Goal: Find specific page/section: Find specific page/section

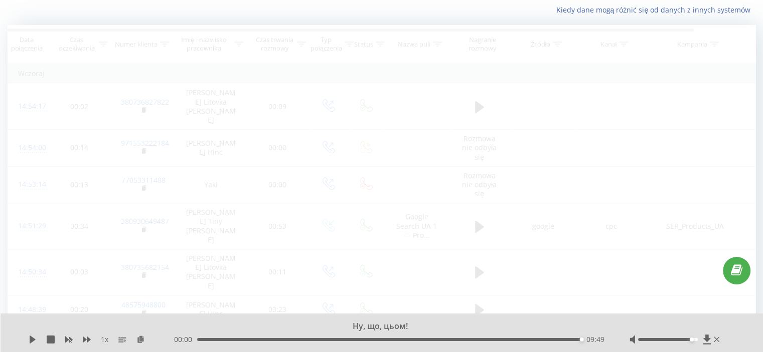
scroll to position [66, 0]
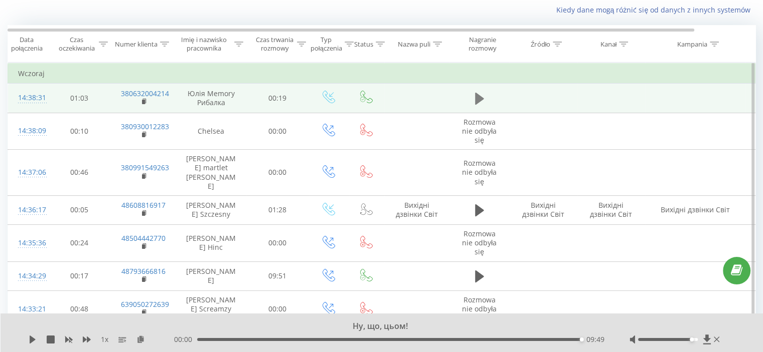
click at [473, 97] on button at bounding box center [479, 98] width 15 height 15
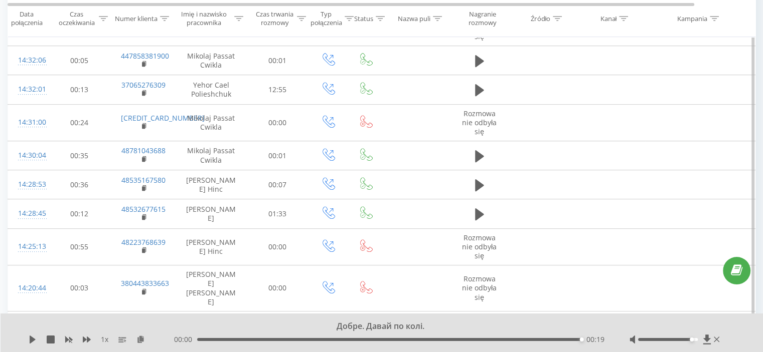
scroll to position [417, 0]
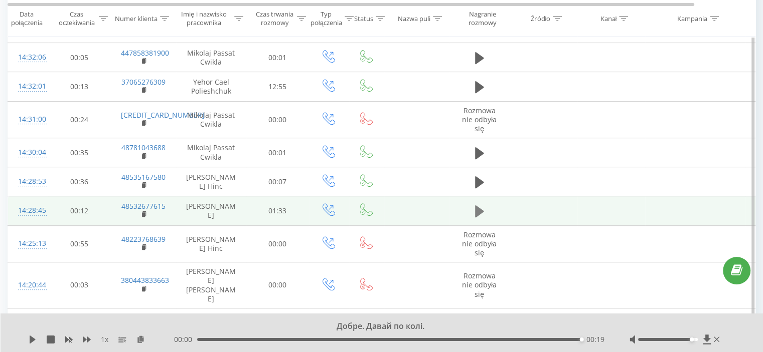
click at [478, 210] on icon at bounding box center [479, 212] width 9 height 12
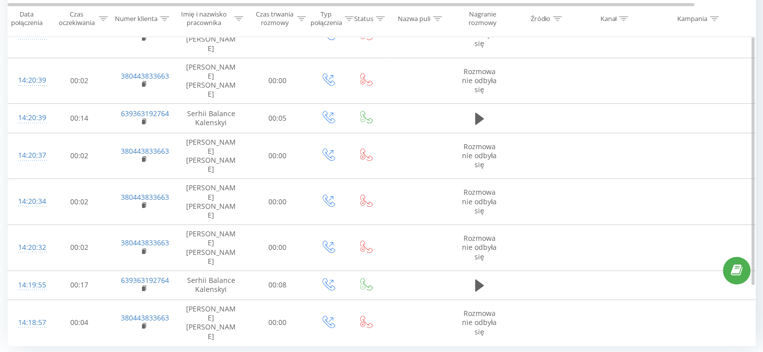
scroll to position [718, 0]
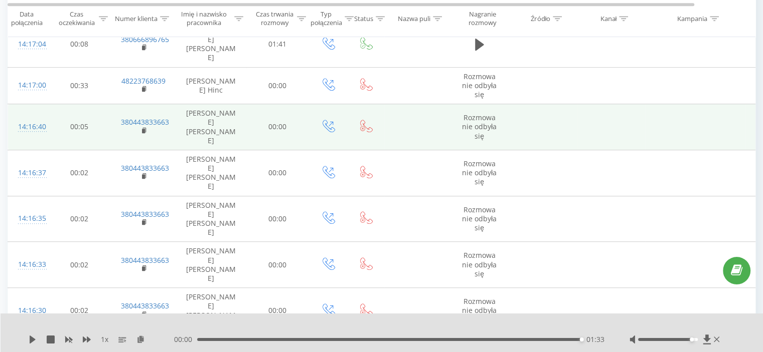
scroll to position [668, 0]
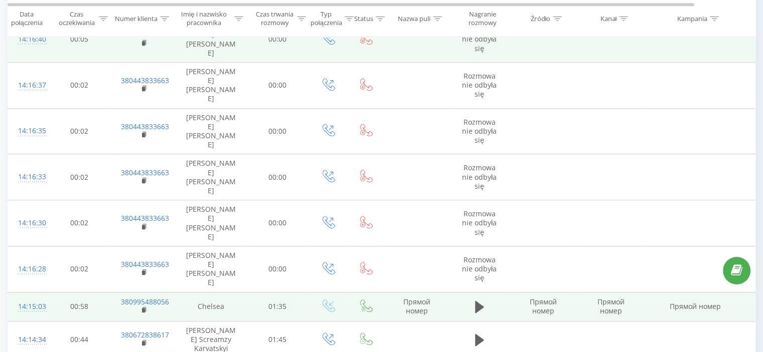
scroll to position [754, 0]
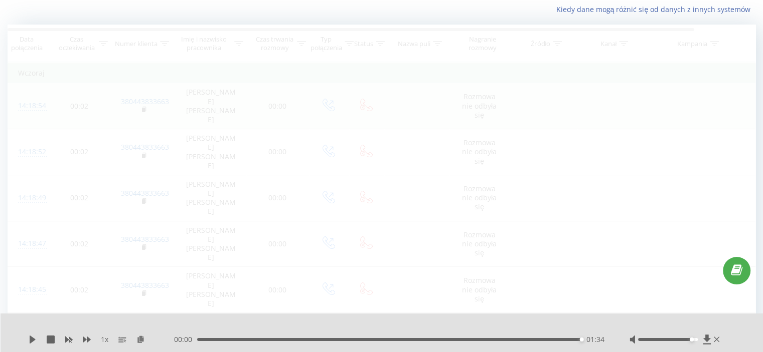
scroll to position [66, 0]
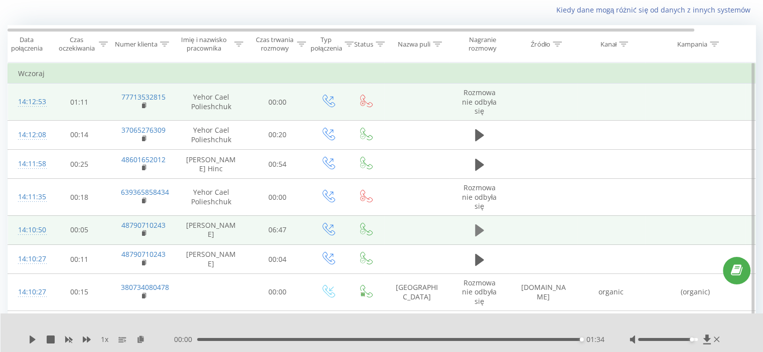
click at [475, 234] on icon at bounding box center [479, 231] width 9 height 12
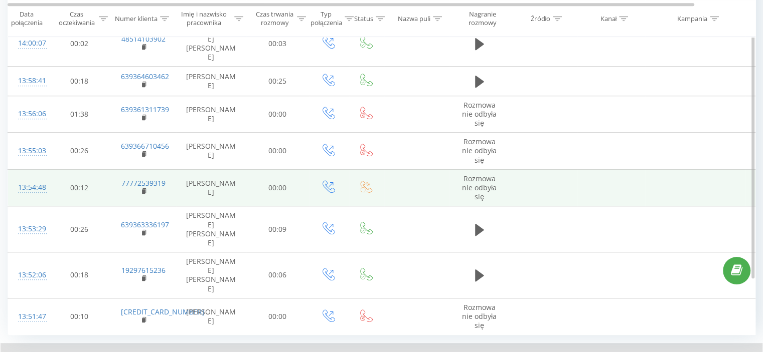
scroll to position [724, 0]
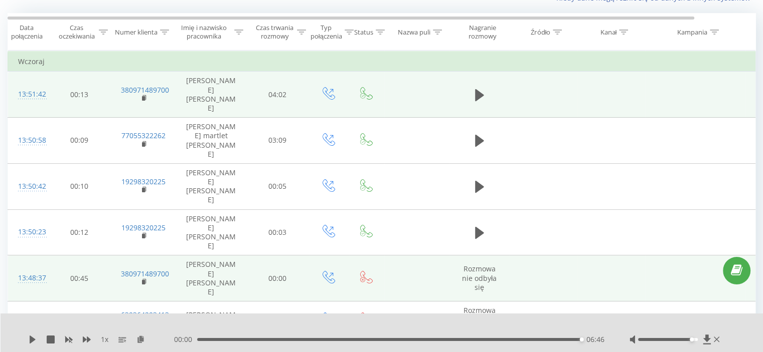
scroll to position [66, 0]
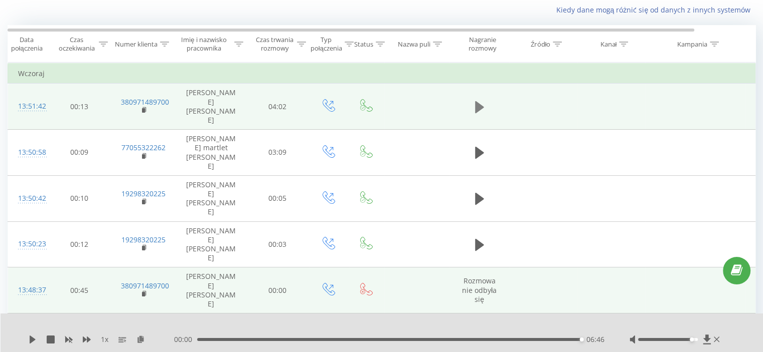
click at [472, 100] on button at bounding box center [479, 107] width 15 height 15
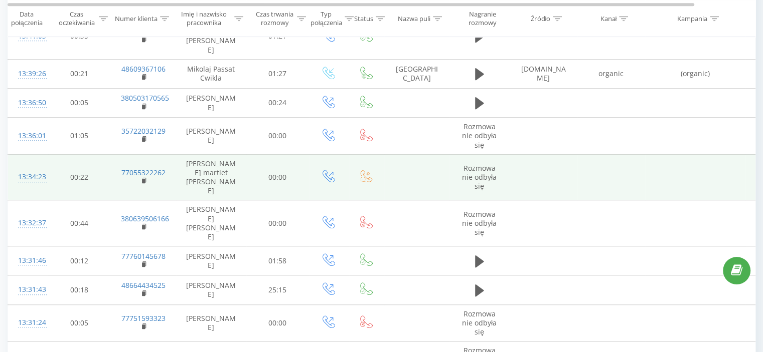
scroll to position [731, 0]
